Goal: Information Seeking & Learning: Learn about a topic

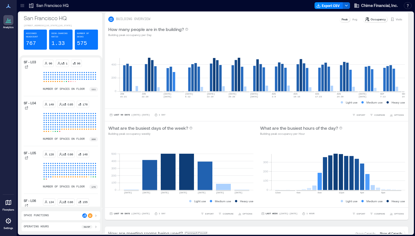
click at [8, 5] on icon at bounding box center [8, 6] width 4 height 4
click at [23, 6] on icon at bounding box center [23, 6] width 6 height 6
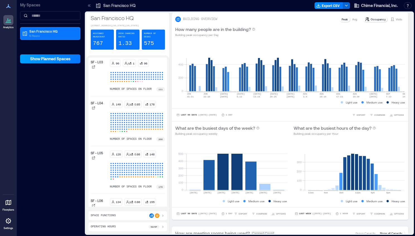
click at [36, 59] on span "Show Planned Spaces" at bounding box center [50, 59] width 41 height 6
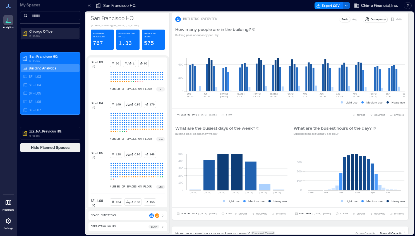
click at [24, 34] on icon at bounding box center [25, 34] width 6 height 6
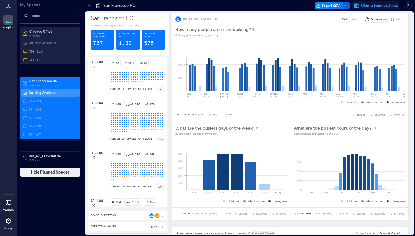
click at [357, 6] on span "Chime Financial, Inc." at bounding box center [379, 6] width 37 height 6
click at [304, 20] on div "BUILDING OVERVIEW Peak Avg Occupancy Visits" at bounding box center [290, 19] width 230 height 7
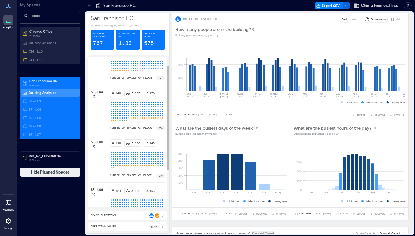
scroll to position [15, 0]
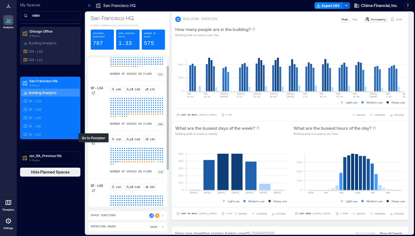
click at [94, 144] on icon at bounding box center [93, 143] width 3 height 3
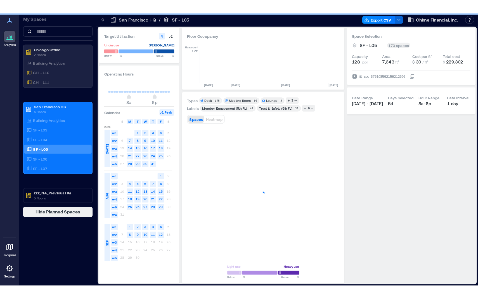
scroll to position [0, 1500]
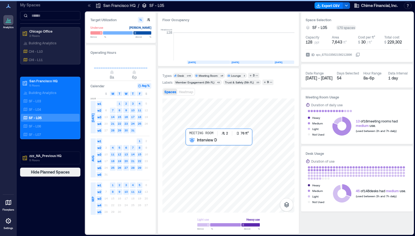
click at [190, 145] on div at bounding box center [229, 156] width 132 height 114
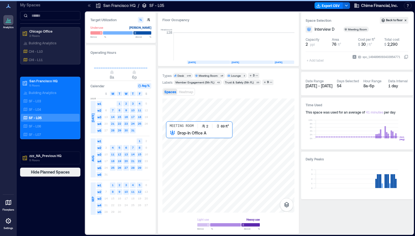
click at [171, 140] on div at bounding box center [229, 156] width 132 height 114
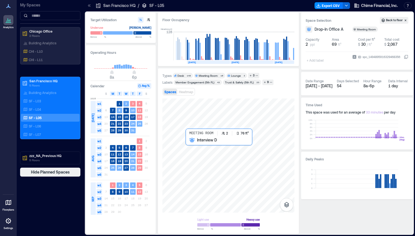
click at [190, 146] on div at bounding box center [229, 156] width 132 height 114
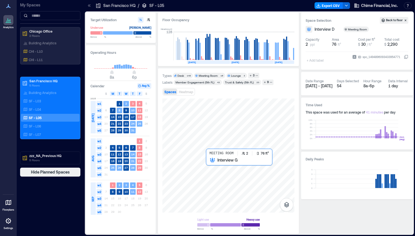
click at [214, 165] on div at bounding box center [229, 156] width 132 height 114
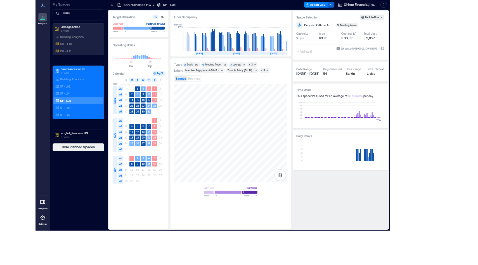
scroll to position [0, 1438]
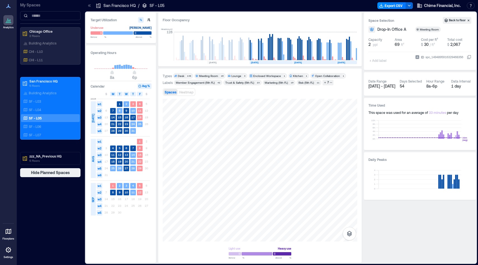
click at [214, 90] on div "Types Desk 148 Meeting Room 16 Lounge 3 Enclosed Workspace 1 Kitchen 1 Open Col…" at bounding box center [260, 165] width 194 height 185
click at [208, 163] on div at bounding box center [260, 170] width 194 height 142
click at [224, 179] on div at bounding box center [260, 170] width 194 height 142
click at [208, 163] on div at bounding box center [260, 170] width 194 height 142
